Goal: Information Seeking & Learning: Stay updated

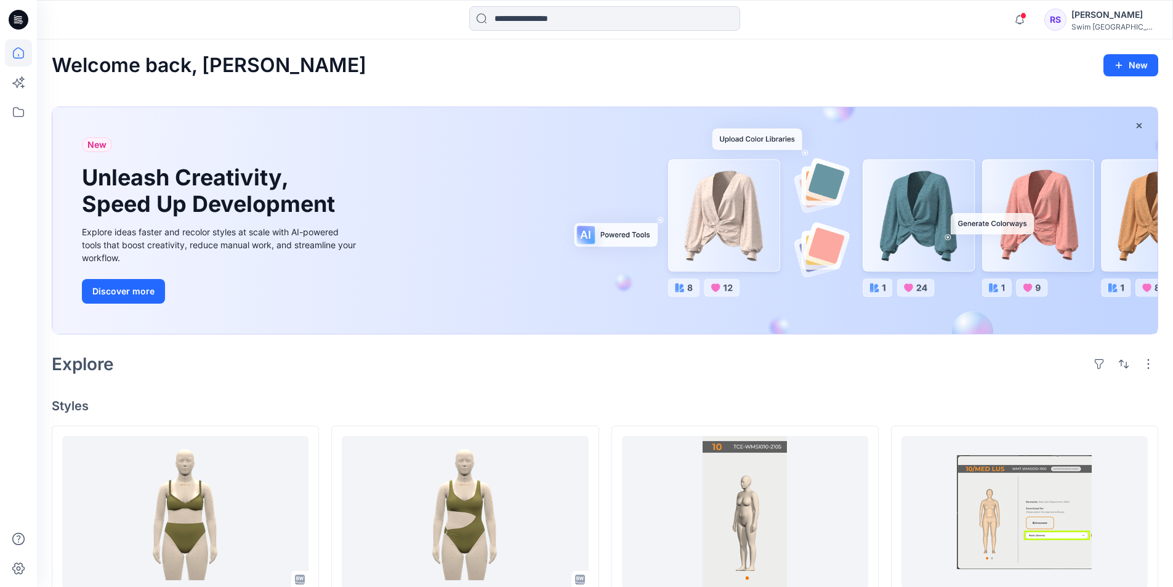
scroll to position [568, 0]
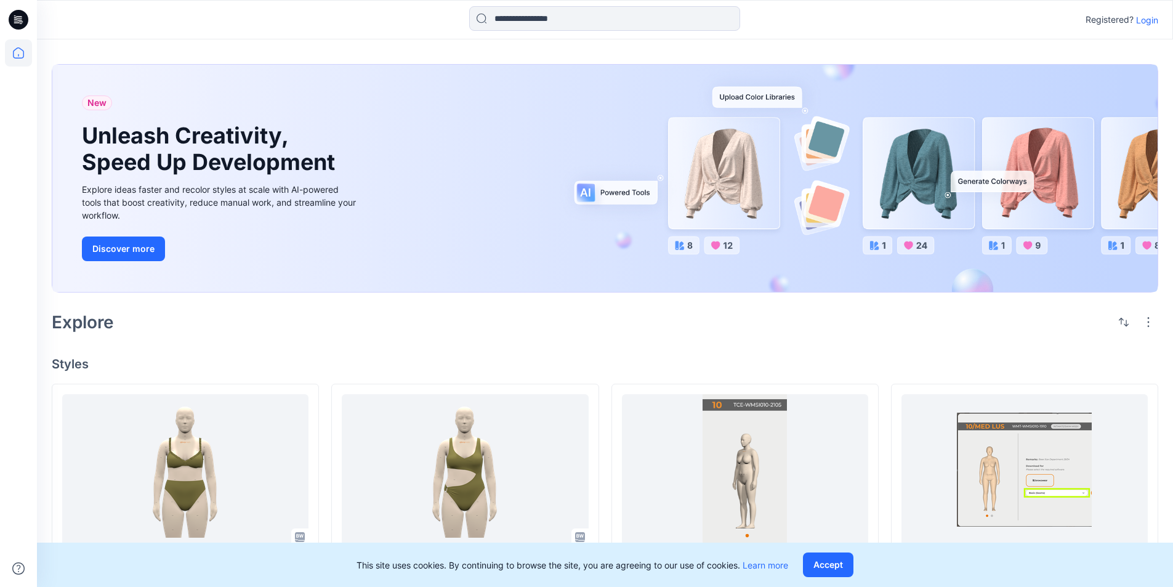
scroll to position [772, 0]
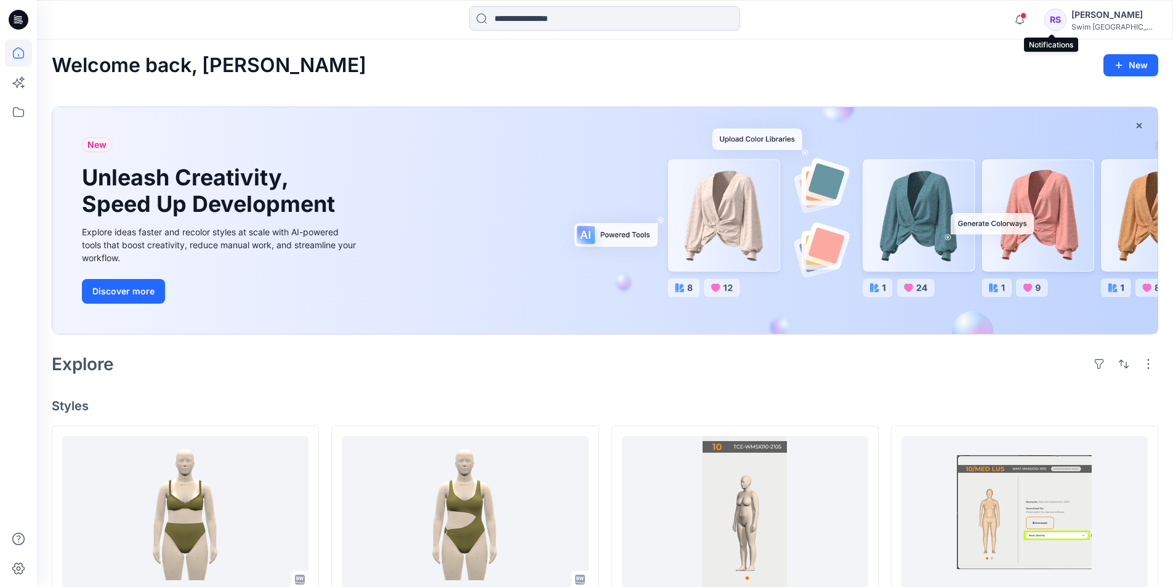
click at [1027, 16] on span at bounding box center [1024, 15] width 6 height 7
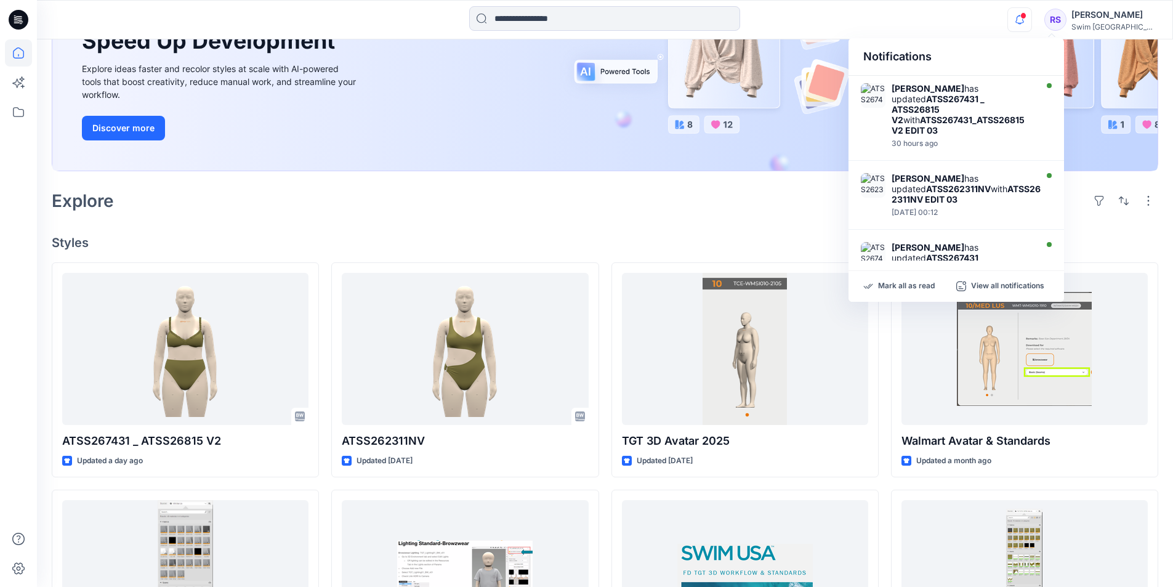
scroll to position [185, 0]
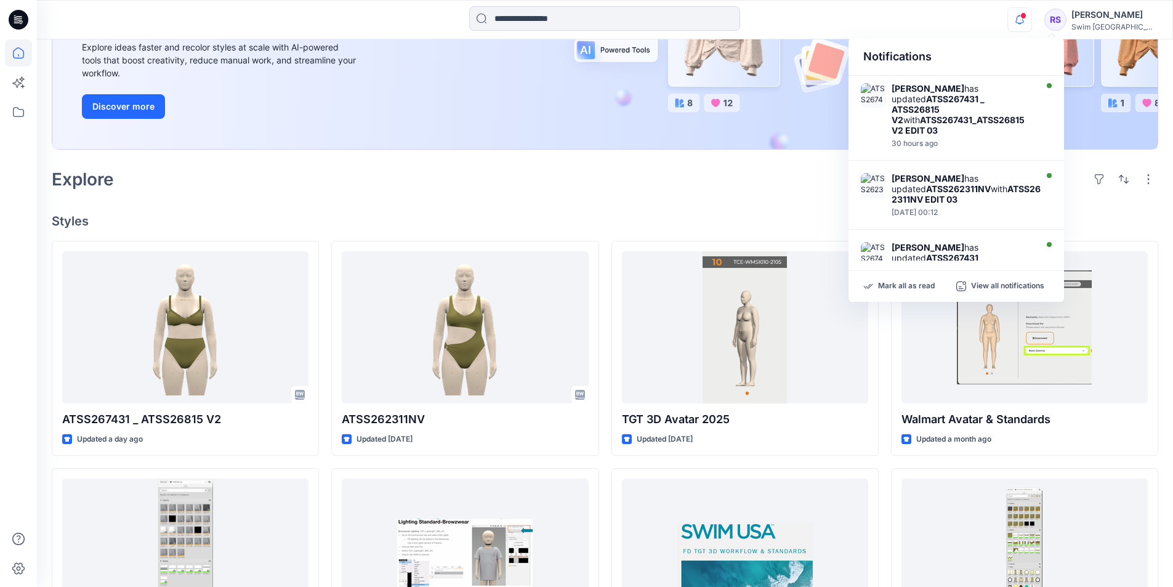
click at [1032, 25] on icon "button" at bounding box center [1019, 19] width 23 height 25
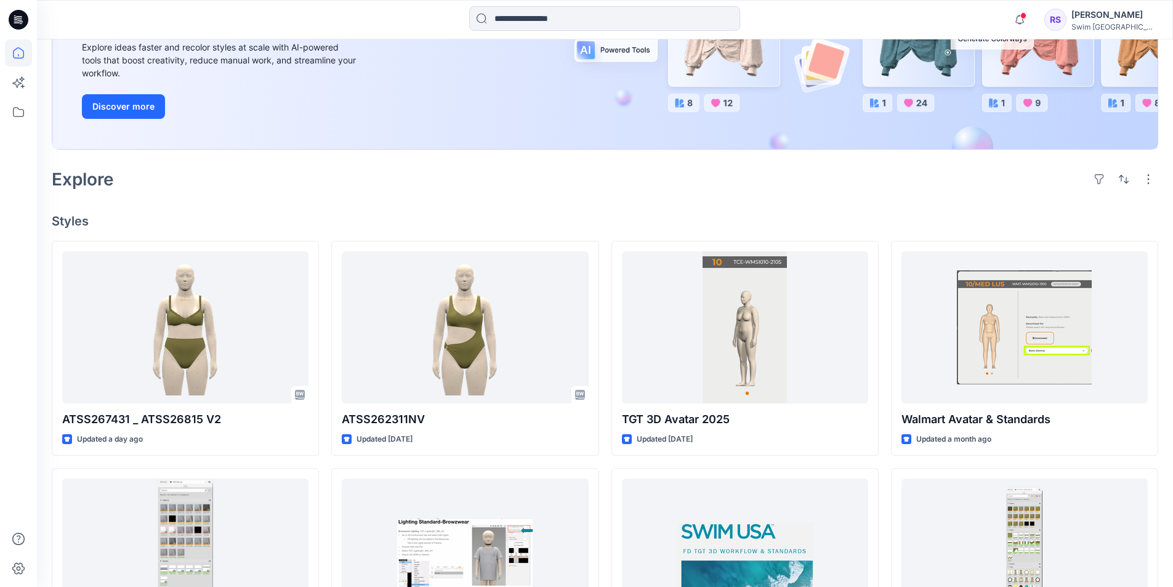
click at [1005, 20] on div "Notifications [PERSON_NAME] has updated ATSS267431 _ ATSS26815 V2 with ATSS2674…" at bounding box center [605, 19] width 1136 height 27
click at [1032, 17] on icon "button" at bounding box center [1019, 19] width 23 height 25
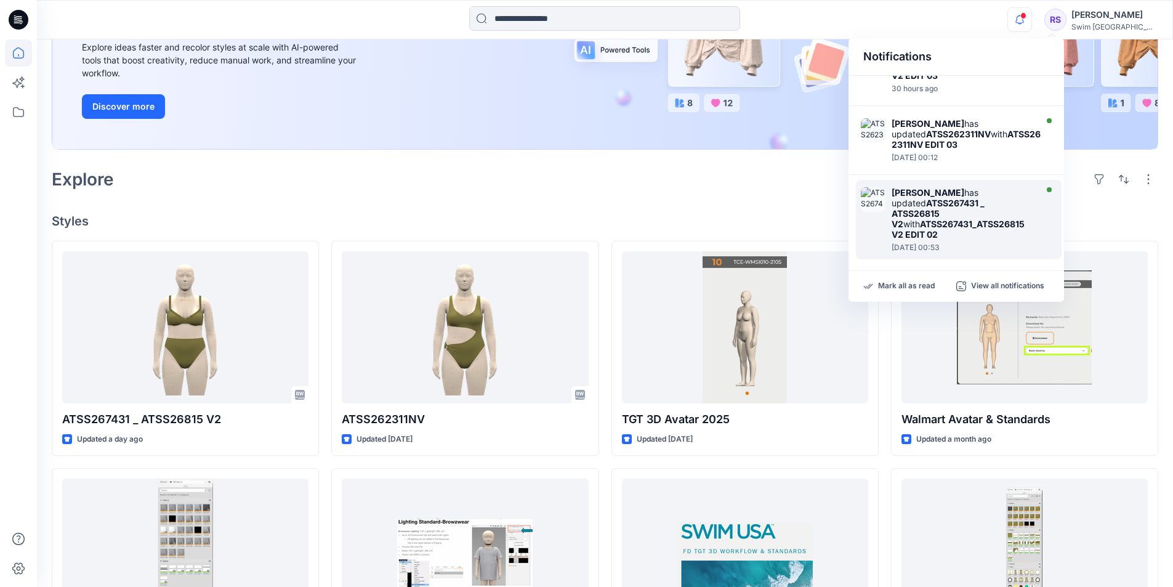
scroll to position [0, 0]
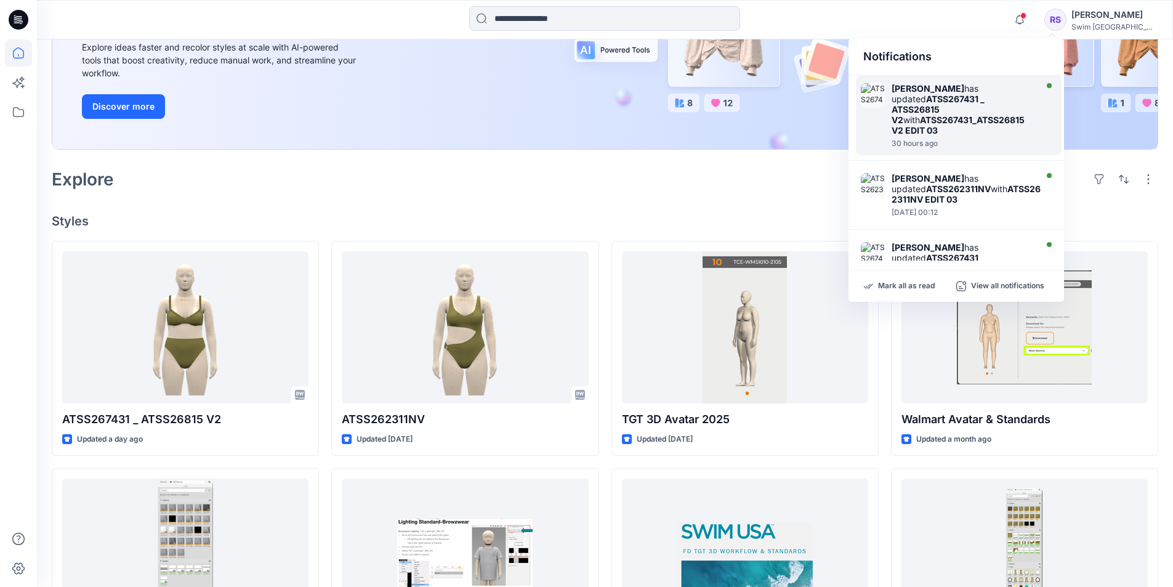
click at [952, 137] on div "[PERSON_NAME] has updated ATSS267431 _ ATSS26815 V2 with ATSS267431_ATSS26815 V…" at bounding box center [959, 115] width 206 height 79
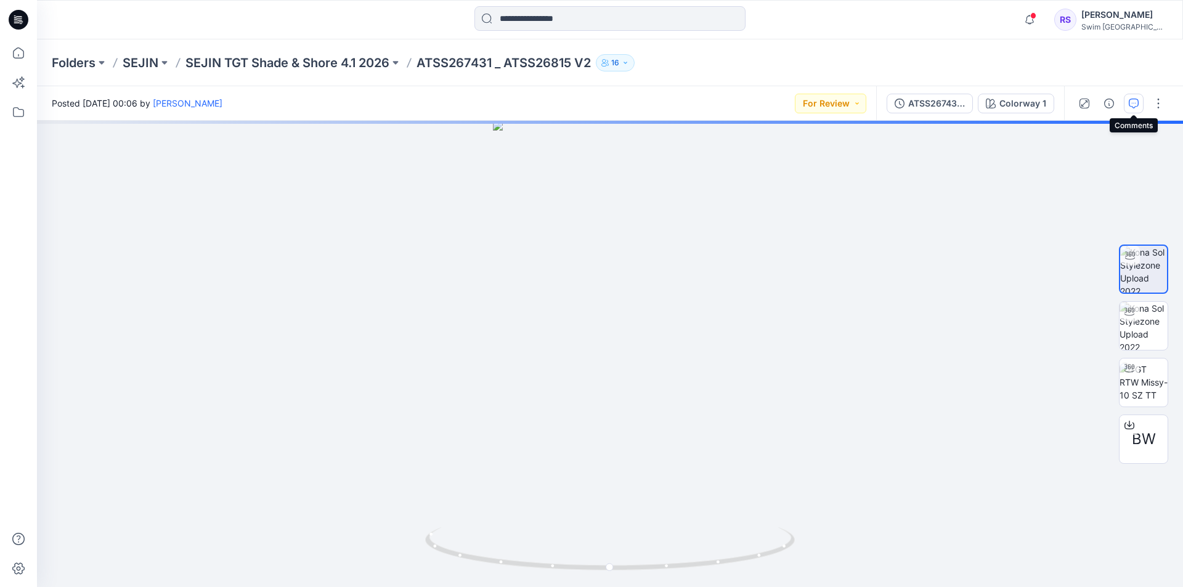
click at [1130, 105] on icon "button" at bounding box center [1133, 104] width 10 height 10
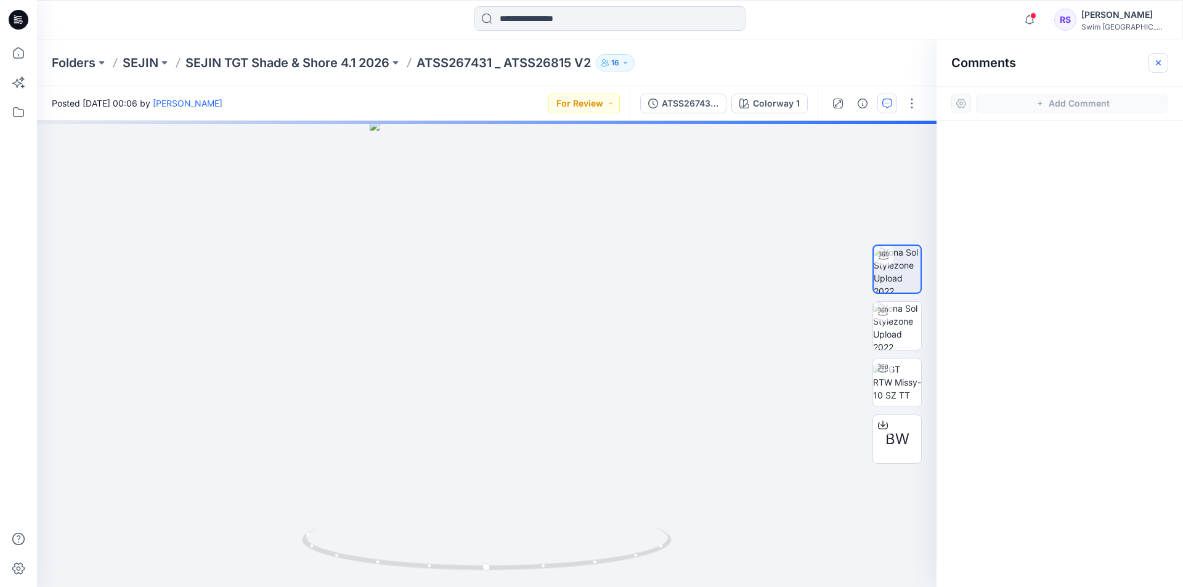
click at [1161, 64] on icon "button" at bounding box center [1158, 63] width 10 height 10
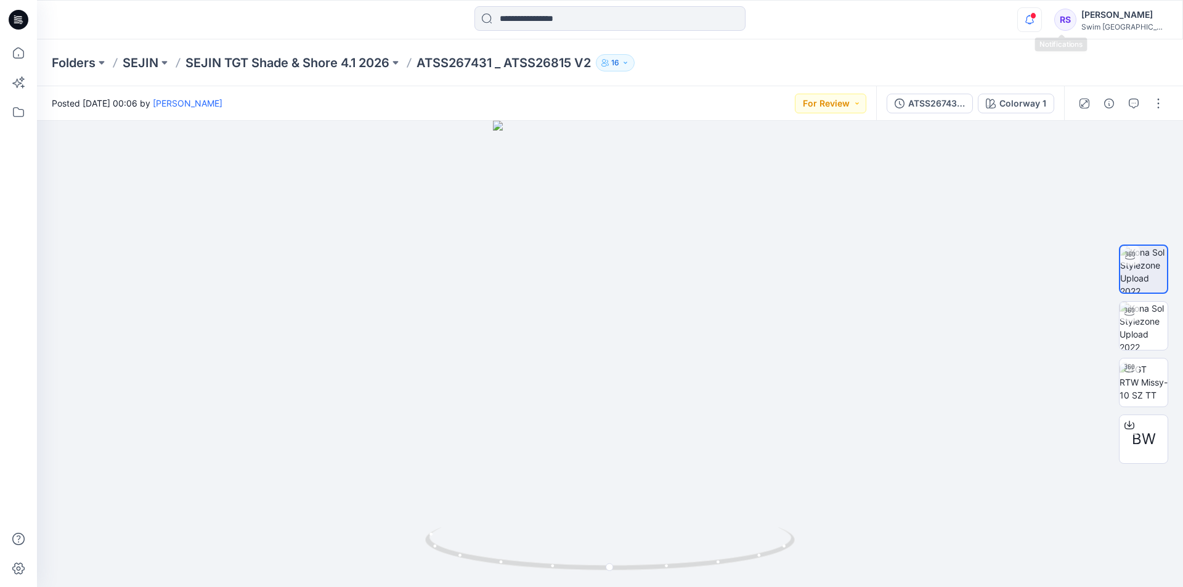
click at [1041, 16] on icon "button" at bounding box center [1028, 19] width 23 height 25
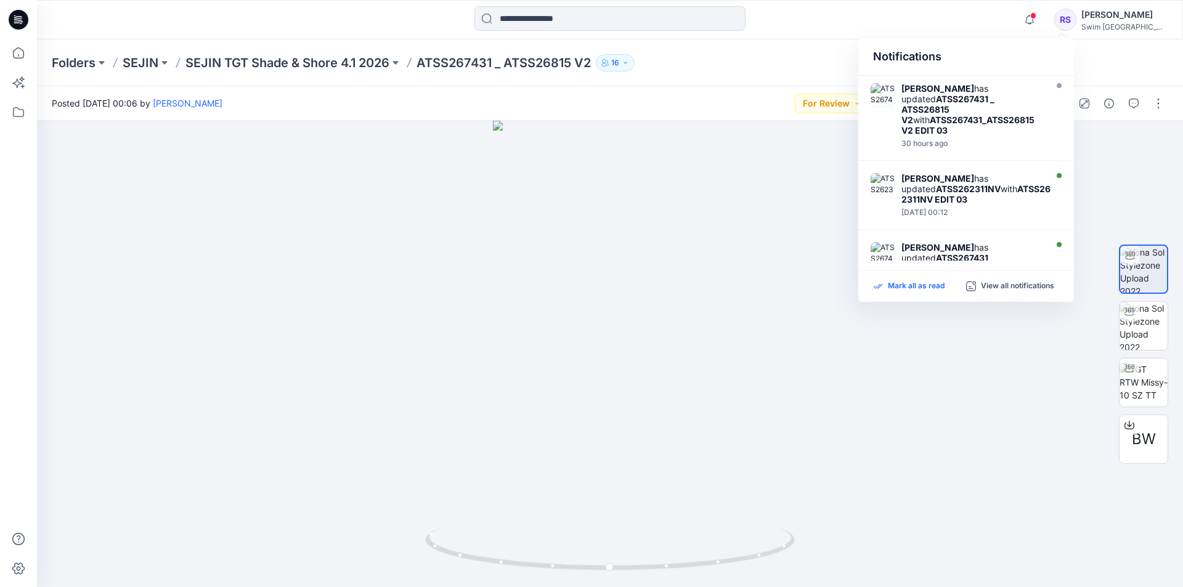
click at [907, 282] on p "Mark all as read" at bounding box center [916, 286] width 57 height 11
click at [1041, 17] on icon "button" at bounding box center [1028, 19] width 23 height 25
